Goal: Navigation & Orientation: Understand site structure

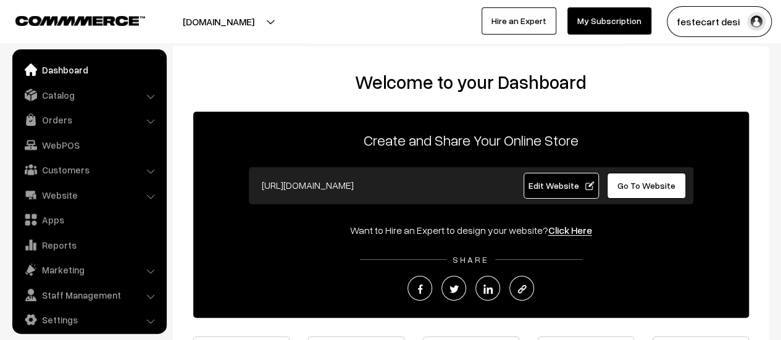
scroll to position [9, 0]
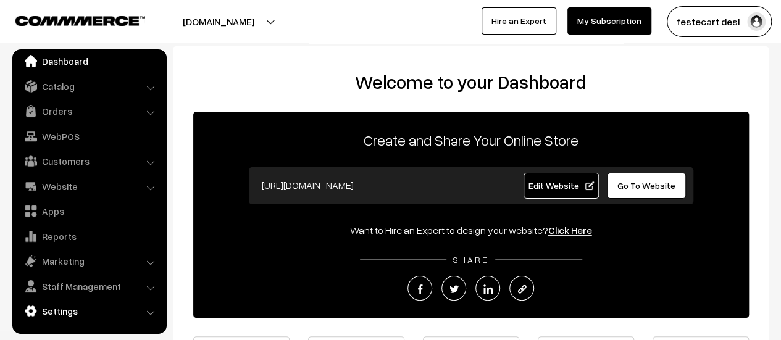
click at [83, 306] on link "Settings" at bounding box center [88, 311] width 147 height 22
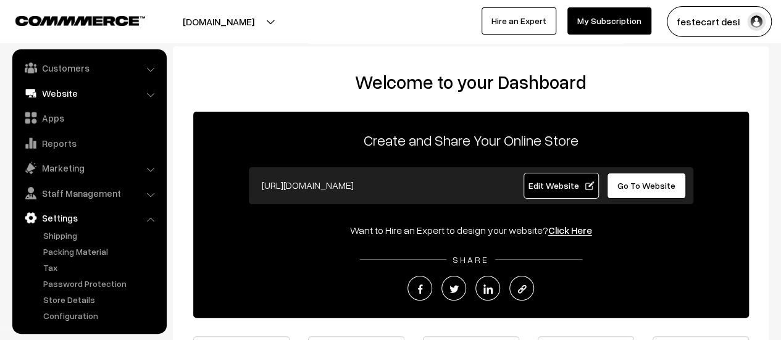
click at [59, 99] on link "Website" at bounding box center [88, 93] width 147 height 22
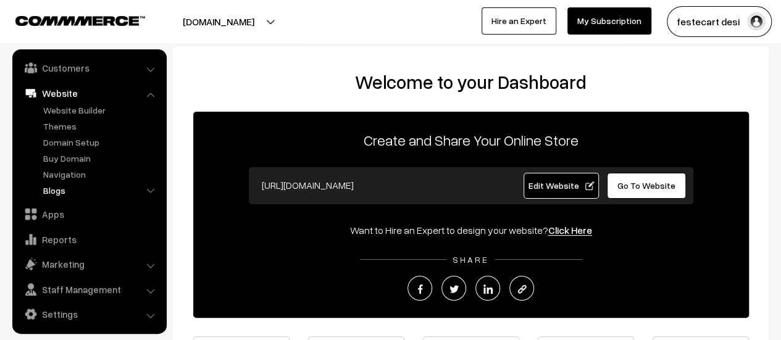
click at [52, 188] on link "Blogs" at bounding box center [101, 190] width 122 height 13
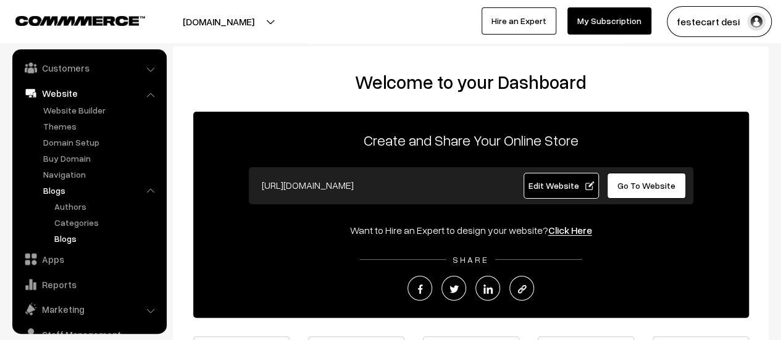
click at [70, 239] on link "Blogs" at bounding box center [106, 238] width 111 height 13
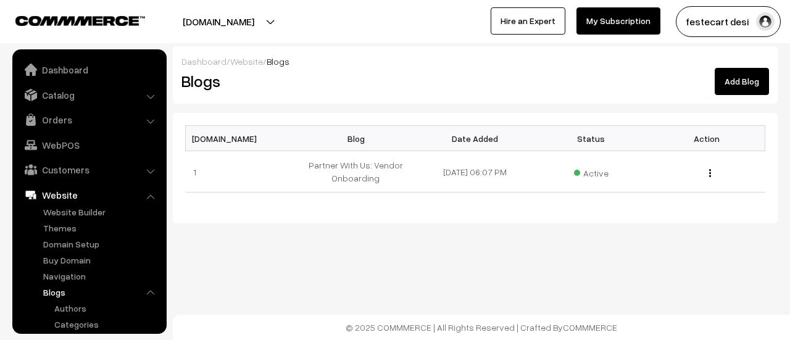
scroll to position [134, 0]
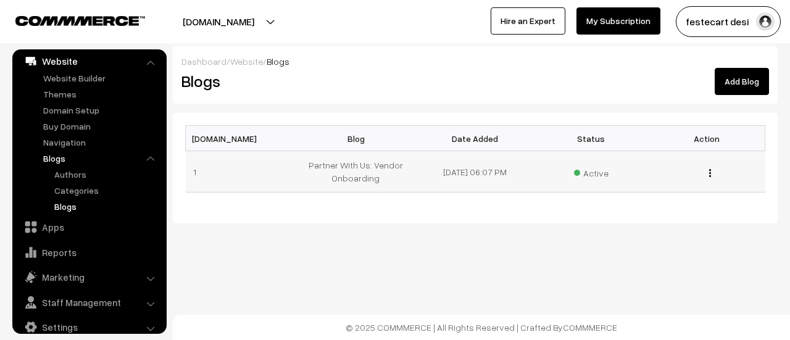
click at [710, 173] on img "button" at bounding box center [710, 173] width 2 height 8
click at [509, 236] on div "Dashboard / Website / Blogs Blogs Add Blog Sl.No Blog Date Added Status Action …" at bounding box center [395, 152] width 790 height 304
click at [80, 185] on link "Categories" at bounding box center [106, 190] width 111 height 13
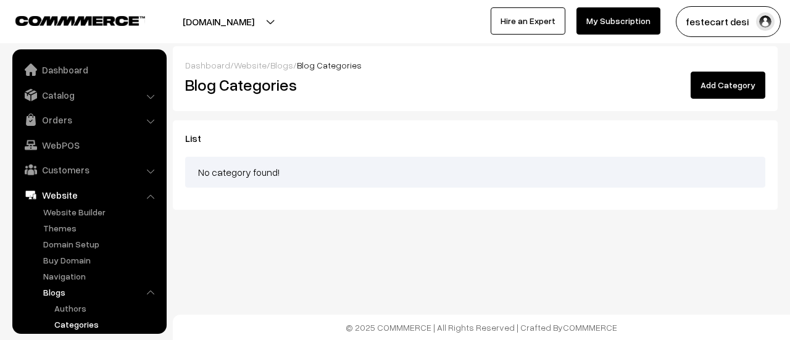
scroll to position [134, 0]
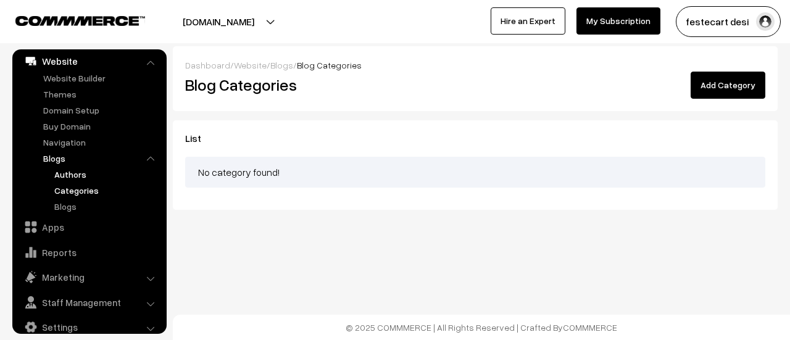
click at [80, 178] on link "Authors" at bounding box center [106, 174] width 111 height 13
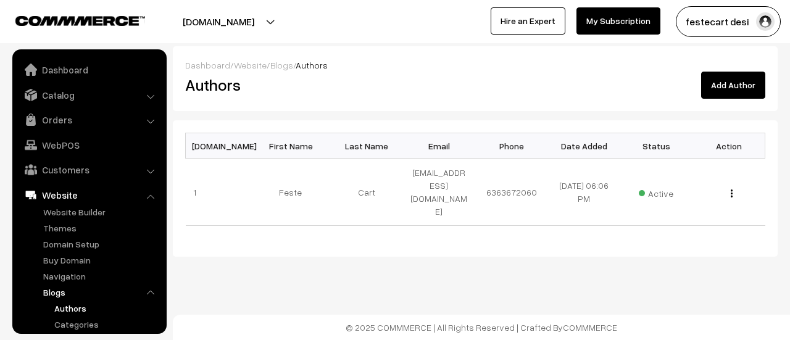
click at [237, 16] on button "[DOMAIN_NAME]" at bounding box center [218, 21] width 158 height 31
click at [274, 251] on div "Dashboard / Website / Blogs / Authors Authors Add Author Sl.No First Name Last …" at bounding box center [395, 168] width 790 height 337
click at [25, 65] on img at bounding box center [31, 70] width 12 height 12
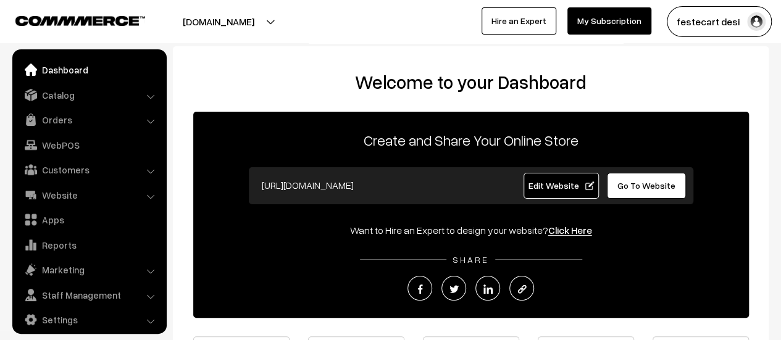
scroll to position [9, 0]
